Goal: Information Seeking & Learning: Compare options

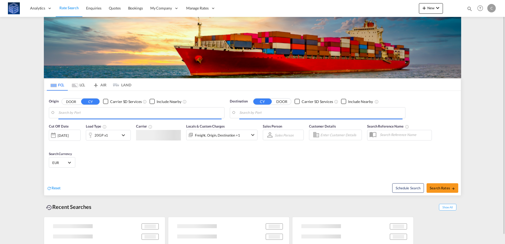
type input "[GEOGRAPHIC_DATA], [GEOGRAPHIC_DATA]"
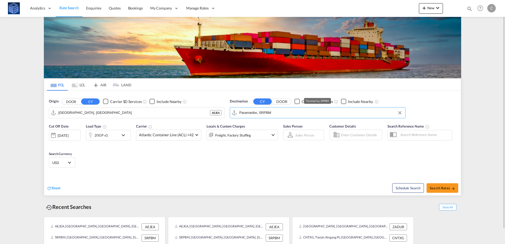
click at [277, 117] on input "Paramaribo, SRPBM" at bounding box center [320, 113] width 163 height 8
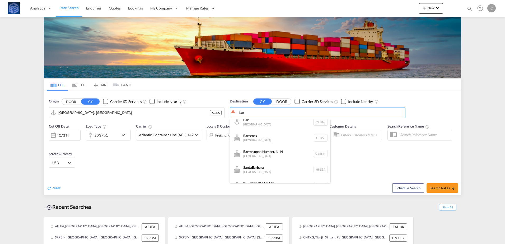
scroll to position [185, 0]
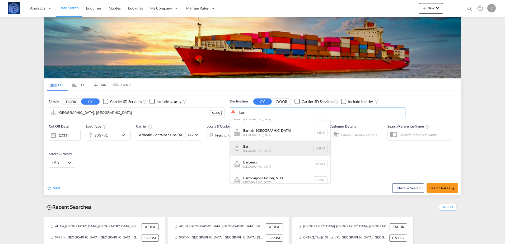
click at [276, 149] on div "Bar [GEOGRAPHIC_DATA] [GEOGRAPHIC_DATA]" at bounding box center [280, 149] width 100 height 16
type input "Bar, [GEOGRAPHIC_DATA]"
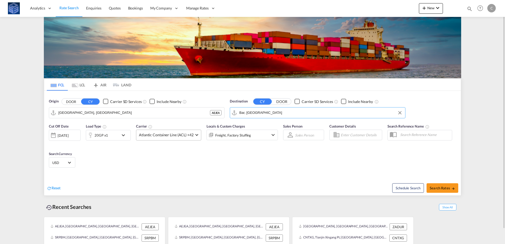
click at [160, 135] on span "Atlantic Container Line (ACL) +42" at bounding box center [166, 134] width 55 height 5
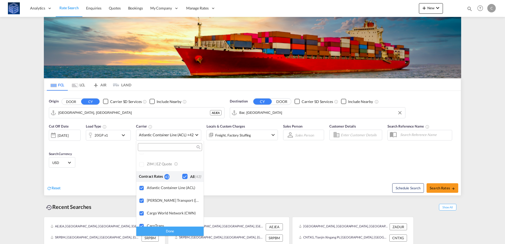
scroll to position [0, 0]
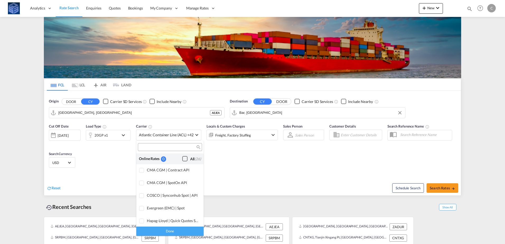
click at [182, 158] on div "Checkbox No Ink" at bounding box center [184, 158] width 5 height 5
click at [169, 231] on div "Done" at bounding box center [169, 231] width 67 height 9
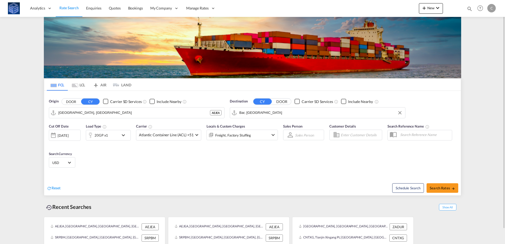
click at [111, 137] on div "20GP x1" at bounding box center [102, 135] width 33 height 11
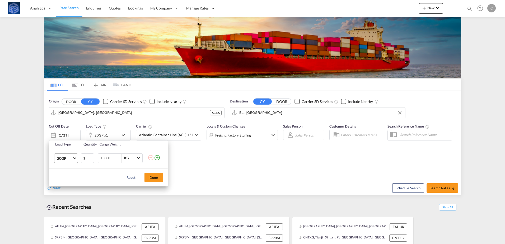
click at [68, 157] on span "20GP" at bounding box center [64, 158] width 15 height 5
click at [60, 170] on div "40GP" at bounding box center [61, 170] width 9 height 5
click at [60, 157] on span "40GP" at bounding box center [64, 158] width 15 height 5
click at [70, 172] on md-option "40HC" at bounding box center [71, 171] width 36 height 13
click at [153, 177] on button "Done" at bounding box center [154, 178] width 18 height 10
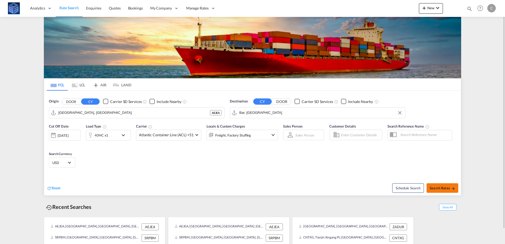
click at [444, 186] on span "Search Rates" at bounding box center [442, 188] width 25 height 4
type input "AEJEA to [GEOGRAPHIC_DATA] / [DATE]"
